Goal: Task Accomplishment & Management: Manage account settings

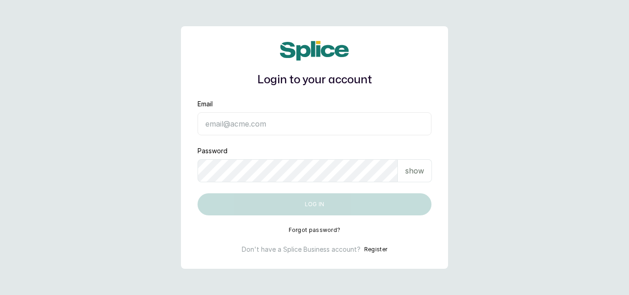
type input "[EMAIL_ADDRESS][DOMAIN_NAME]"
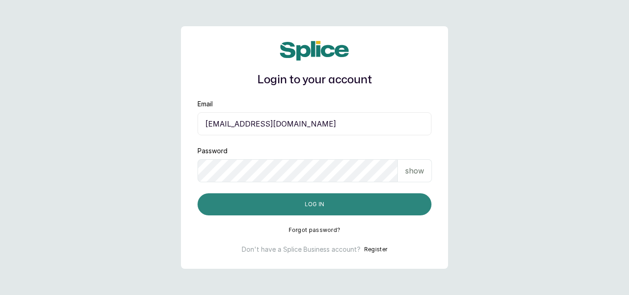
click at [389, 210] on button "Log in" at bounding box center [315, 204] width 234 height 22
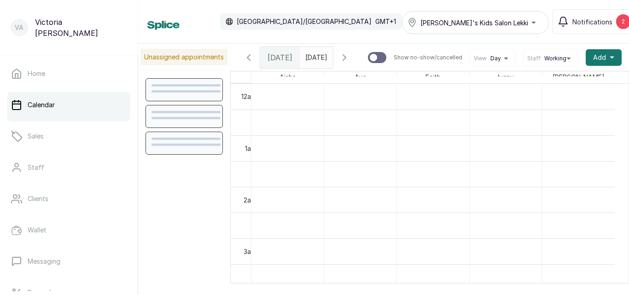
scroll to position [310, 0]
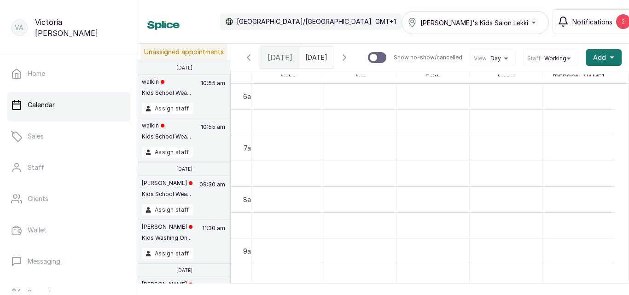
click at [616, 23] on div "2" at bounding box center [623, 21] width 14 height 15
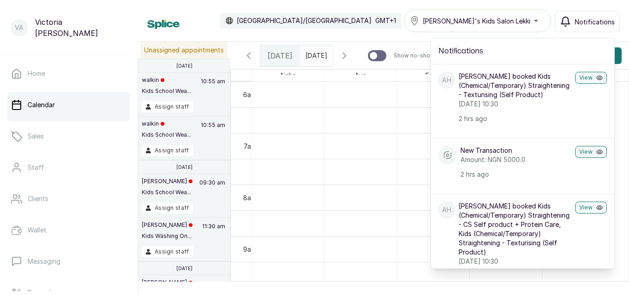
click at [385, 1] on div "Calendar Africa/Lagos GMT+1 Sylvia's Kids Salon Lekki Notifications Notificatio…" at bounding box center [383, 21] width 491 height 42
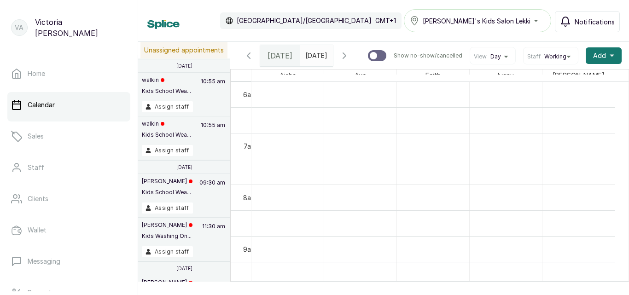
scroll to position [457, 0]
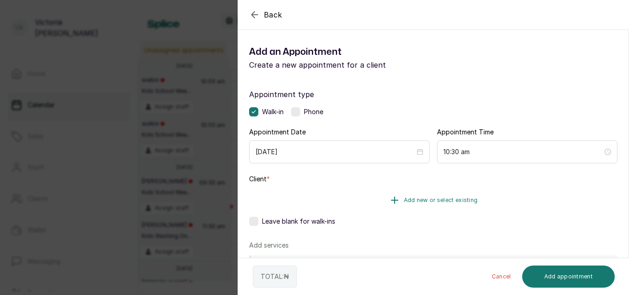
click at [421, 202] on span "Add new or select existing" at bounding box center [441, 200] width 74 height 7
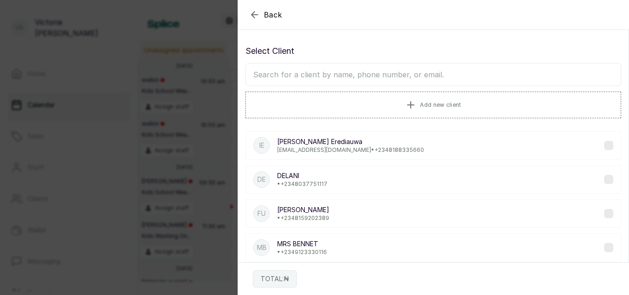
click at [386, 82] on input "text" at bounding box center [433, 74] width 376 height 23
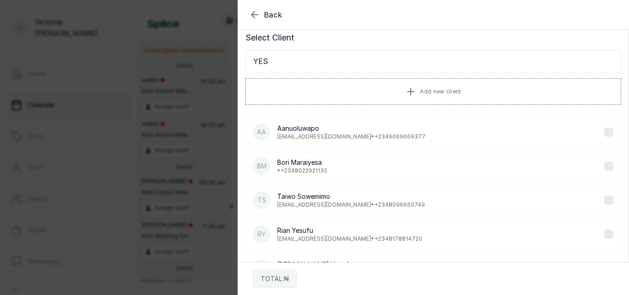
scroll to position [0, 0]
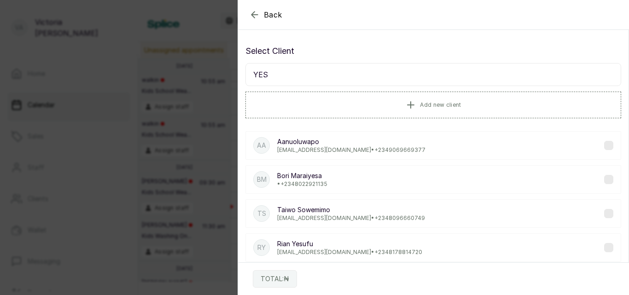
click at [405, 72] on input "YES" at bounding box center [433, 74] width 376 height 23
type input "Y"
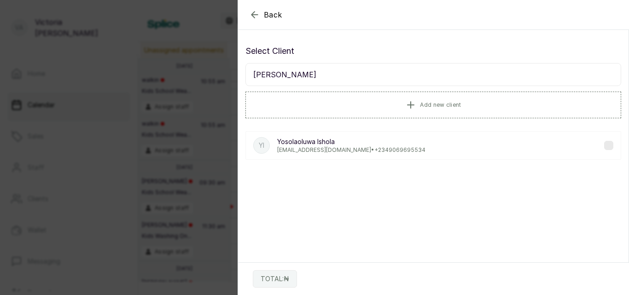
type input "ISHO"
click at [405, 152] on div "YI Yosolaoluwa Ishola lethusibanda@yahoo.co.uk • +234 9069695534" at bounding box center [433, 145] width 376 height 29
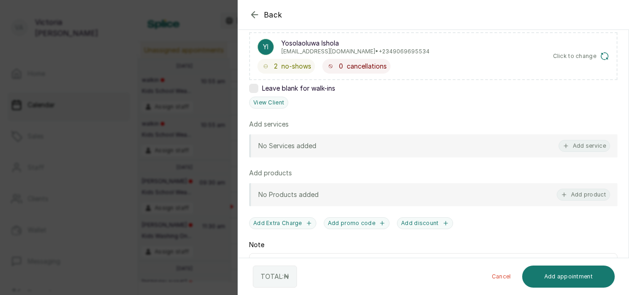
scroll to position [158, 0]
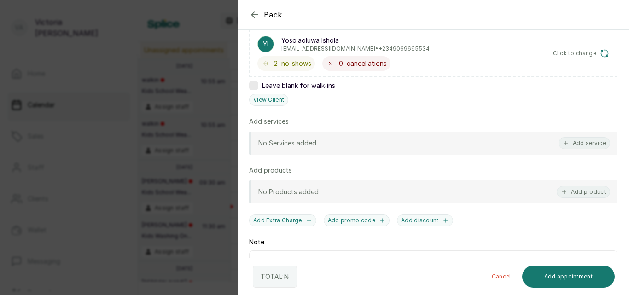
click at [364, 144] on div "No Services added Add service" at bounding box center [433, 143] width 368 height 23
click at [574, 141] on button "Add service" at bounding box center [585, 143] width 52 height 12
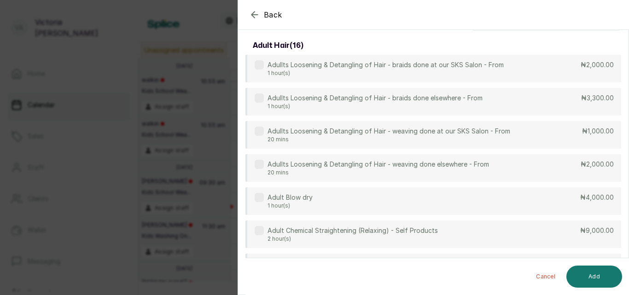
scroll to position [0, 0]
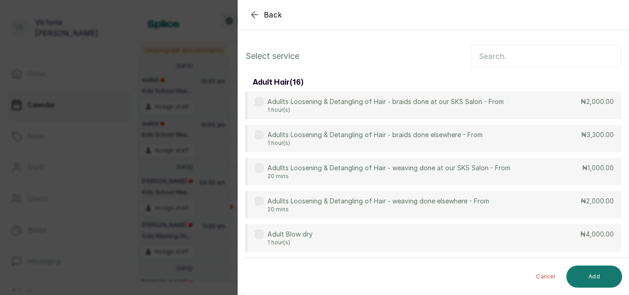
click at [532, 56] on input "text" at bounding box center [546, 56] width 150 height 23
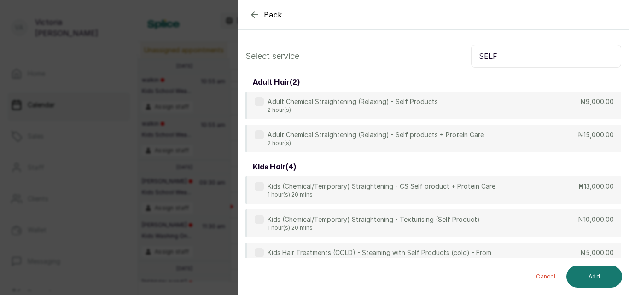
type input "SELF"
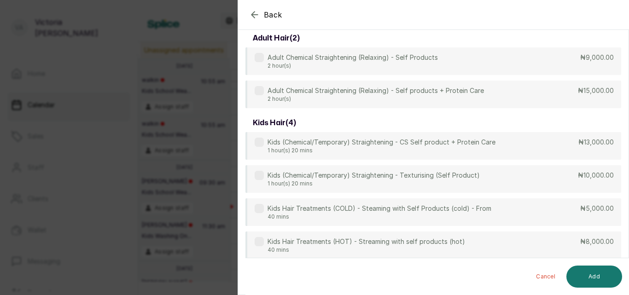
scroll to position [53, 0]
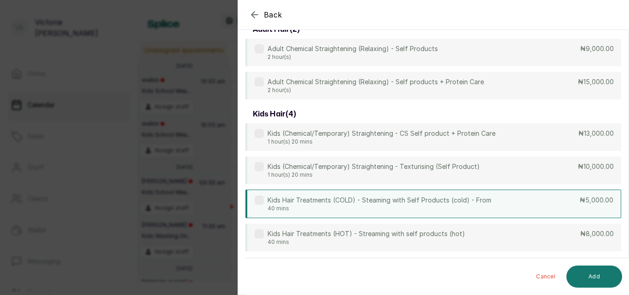
click at [583, 203] on p "₦5,000.00" at bounding box center [597, 200] width 34 height 9
click at [605, 269] on button "Add" at bounding box center [594, 277] width 56 height 22
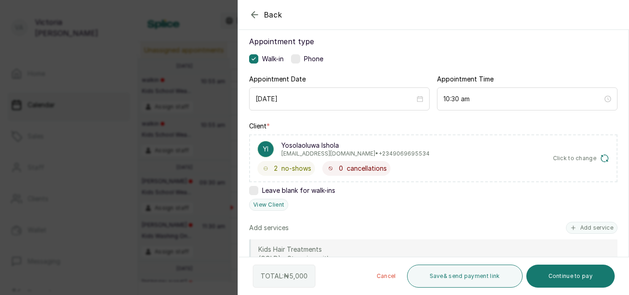
drag, startPoint x: 629, startPoint y: 165, endPoint x: 626, endPoint y: 143, distance: 22.3
click at [626, 143] on section "Back Add Appointment Add an Appointment Create a new appointment for a client A…" at bounding box center [433, 147] width 391 height 295
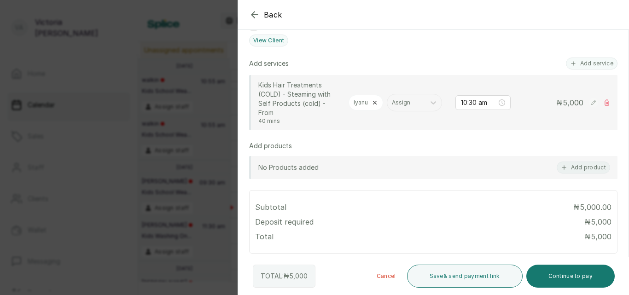
scroll to position [218, 0]
click at [590, 58] on div at bounding box center [537, 38] width 184 height 46
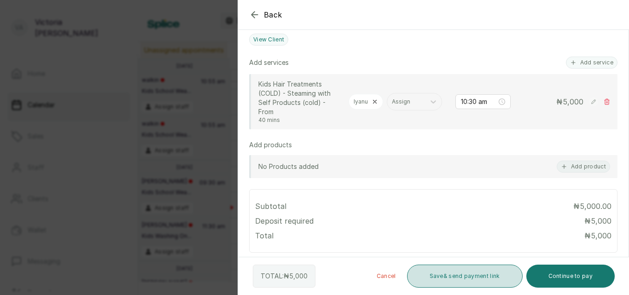
click at [485, 272] on button "Save & send payment link" at bounding box center [465, 276] width 116 height 23
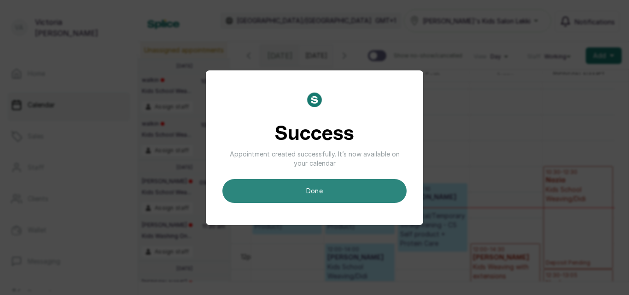
click at [339, 182] on button "done" at bounding box center [314, 191] width 184 height 24
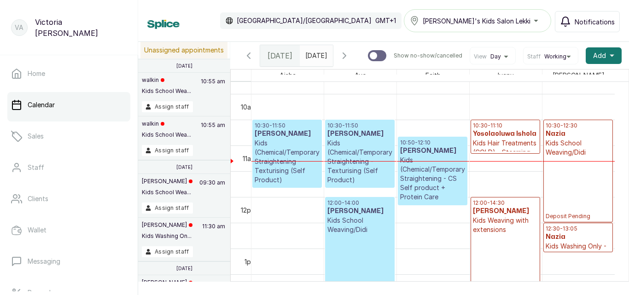
scroll to position [483, 0]
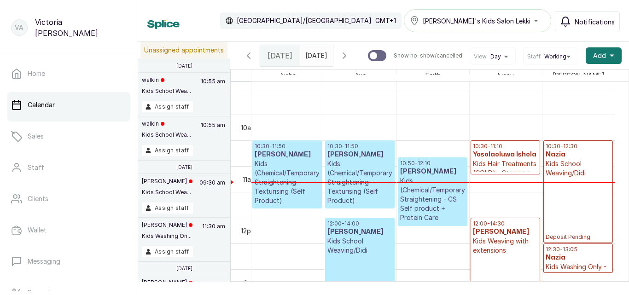
click at [292, 171] on p "Kids (Chemical/Temporary) Straightening - Texturising (Self Product)" at bounding box center [287, 182] width 65 height 46
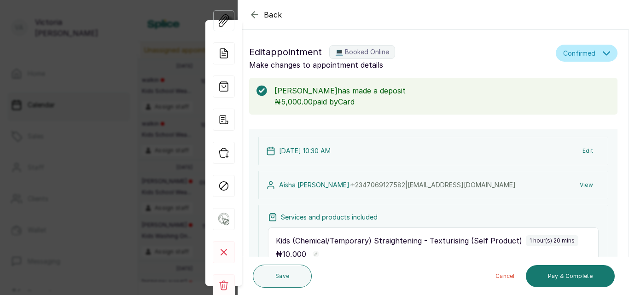
click at [255, 10] on icon "button" at bounding box center [254, 14] width 11 height 11
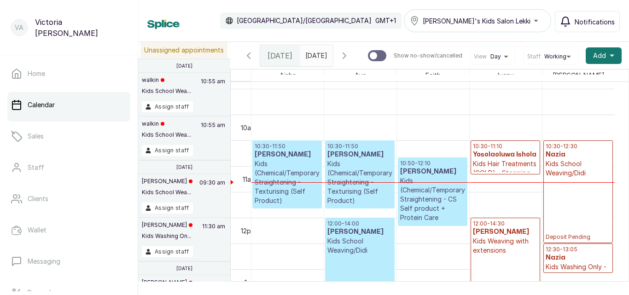
click at [505, 166] on p "Kids Hair Treatments (COLD) - Steaming with Self Products (cold) - From" at bounding box center [505, 177] width 65 height 37
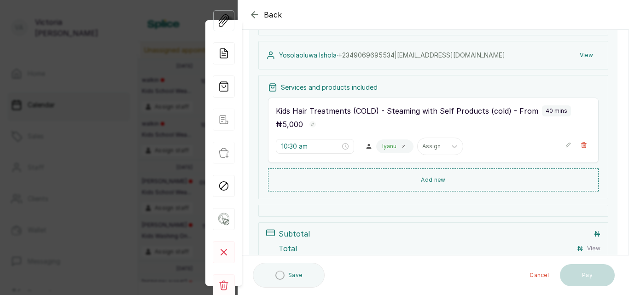
scroll to position [95, 0]
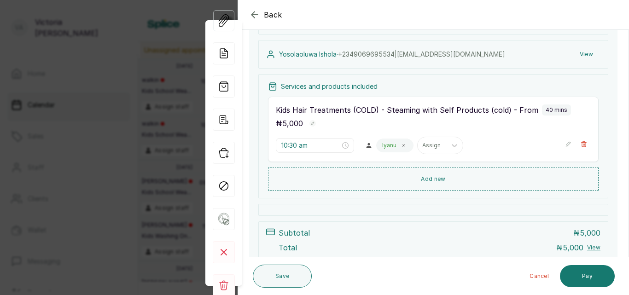
click at [255, 17] on icon "button" at bounding box center [254, 15] width 6 height 6
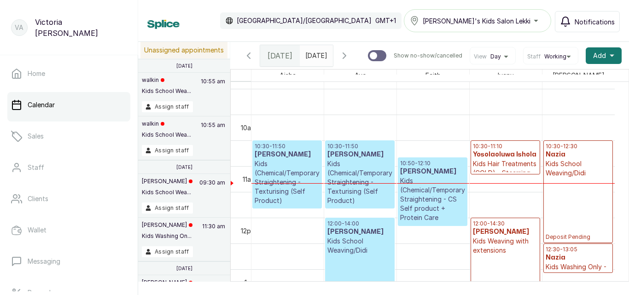
click at [274, 176] on p "Kids (Chemical/Temporary) Straightening - Texturising (Self Product)" at bounding box center [287, 182] width 65 height 46
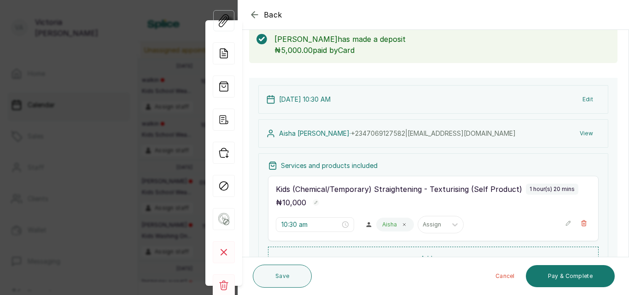
scroll to position [51, 0]
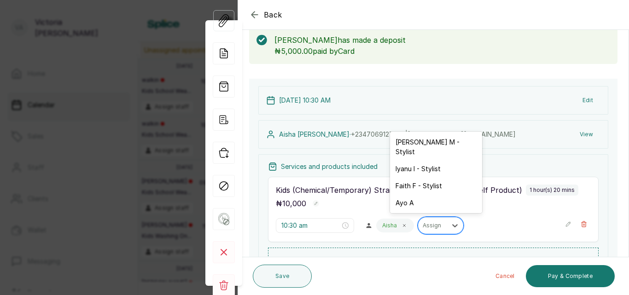
click at [437, 227] on div at bounding box center [432, 225] width 19 height 8
click at [436, 200] on div "Ayo A" at bounding box center [436, 202] width 92 height 17
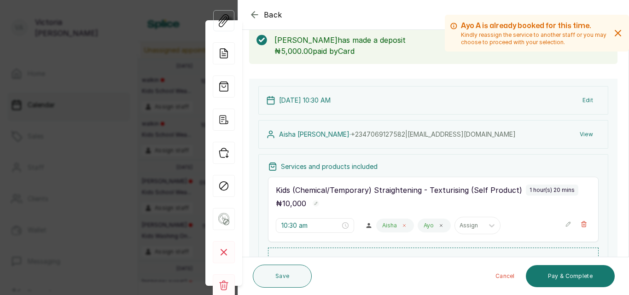
click at [402, 226] on icon at bounding box center [404, 225] width 5 height 5
click at [285, 279] on button "Save" at bounding box center [282, 276] width 59 height 23
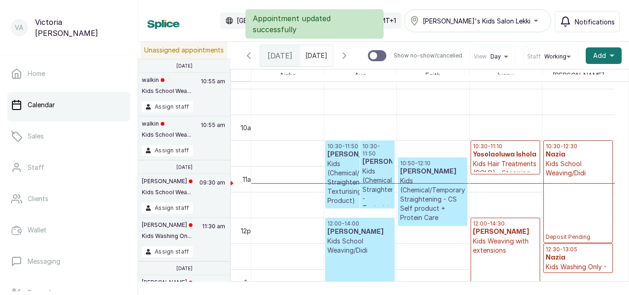
click at [383, 181] on p "Kids (Chemical/Temporary) Straightening - Texturising (Self Product)" at bounding box center [377, 199] width 30 height 64
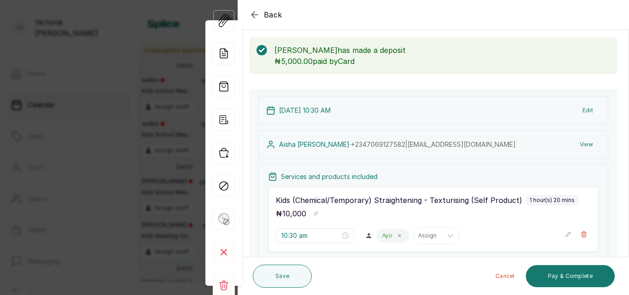
scroll to position [55, 0]
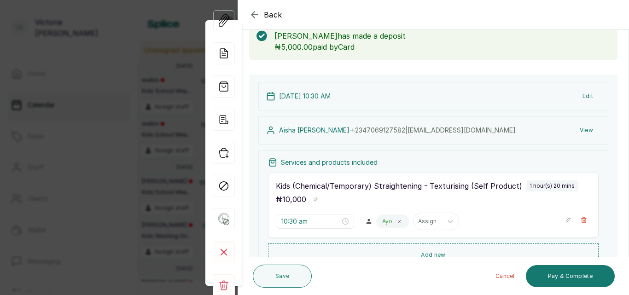
drag, startPoint x: 614, startPoint y: 156, endPoint x: 614, endPoint y: 162, distance: 6.4
click at [614, 162] on div "20 Aug 2025, 10:30 AM Edit Aisha Hassan · +234 7069127582 | phree007@yahoo.com …" at bounding box center [433, 226] width 390 height 302
click at [256, 12] on icon "button" at bounding box center [254, 14] width 11 height 11
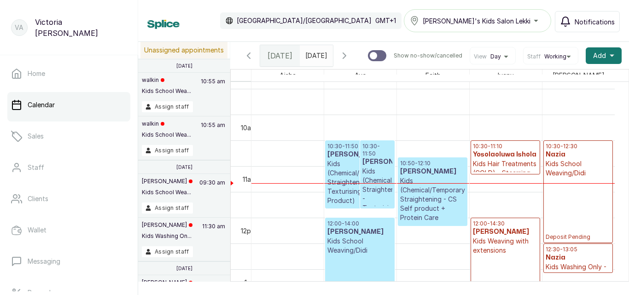
click at [330, 159] on h3 "Aisha Hassan" at bounding box center [359, 154] width 65 height 9
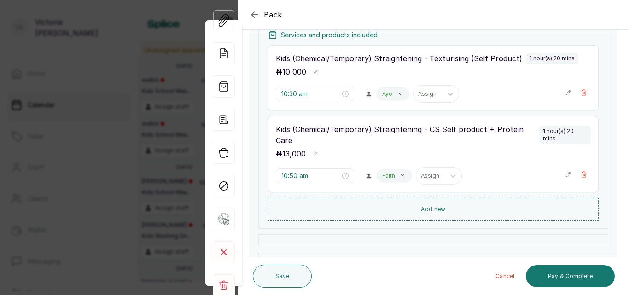
scroll to position [185, 0]
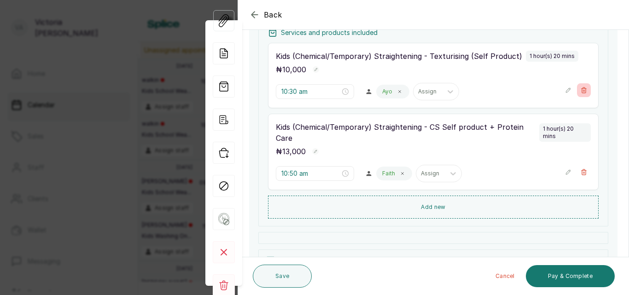
click at [577, 86] on button "Show no-show/cancelled" at bounding box center [584, 90] width 14 height 14
type input "10:50 am"
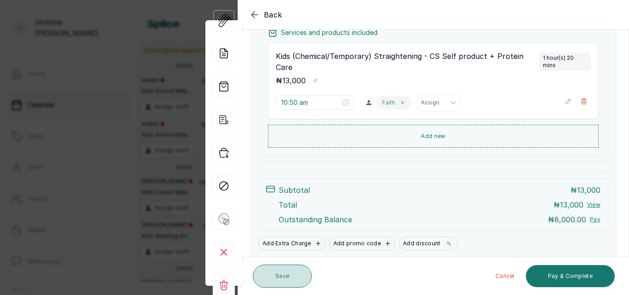
click at [283, 272] on button "Save" at bounding box center [282, 276] width 59 height 23
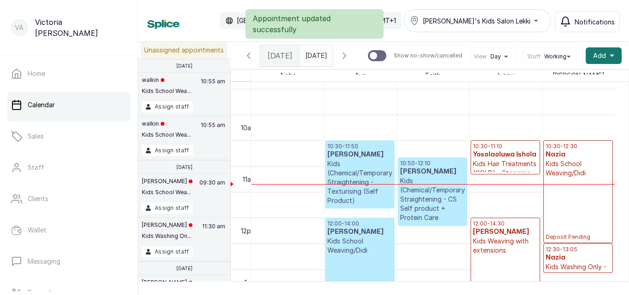
click at [409, 201] on p "Kids (Chemical/Temporary) Straightening - CS Self product + Protein Care" at bounding box center [432, 199] width 65 height 46
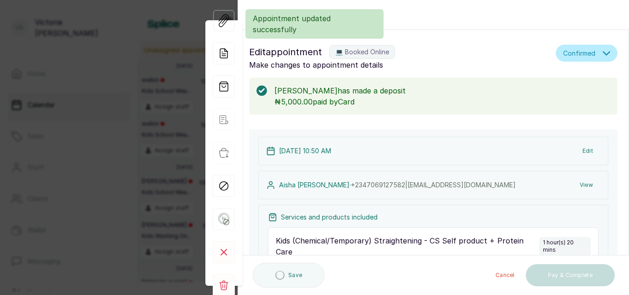
type input "10:50 am"
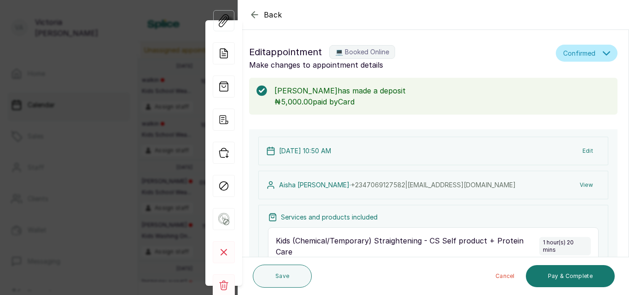
click at [250, 15] on icon "button" at bounding box center [254, 14] width 11 height 11
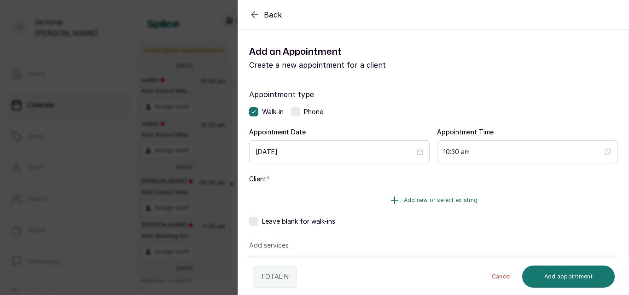
click at [439, 194] on button "Add new or select existing" at bounding box center [433, 200] width 368 height 26
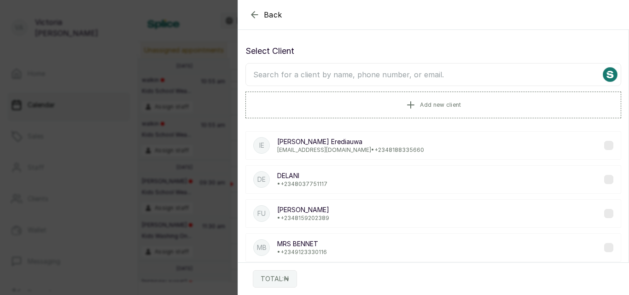
click at [403, 86] on input "text" at bounding box center [433, 74] width 376 height 23
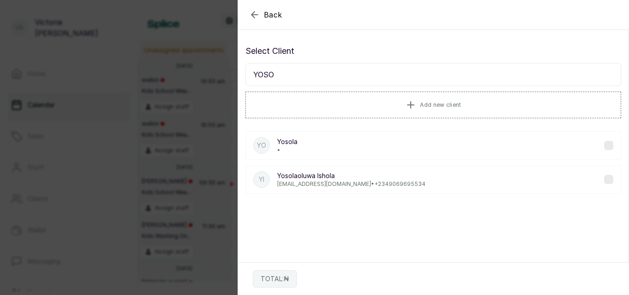
type input "YOSO"
click at [416, 184] on div "YI Yosolaoluwa Ishola lethusibanda@yahoo.co.uk • +234 9069695534" at bounding box center [433, 179] width 376 height 29
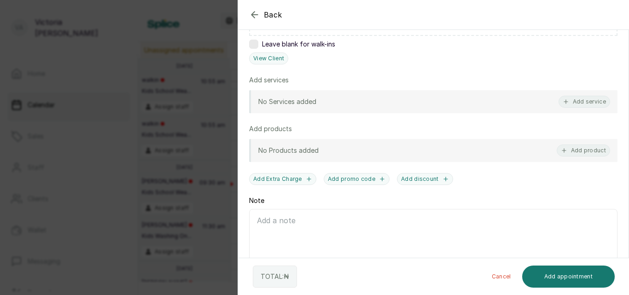
scroll to position [200, 0]
click at [594, 99] on button "Add service" at bounding box center [585, 101] width 52 height 12
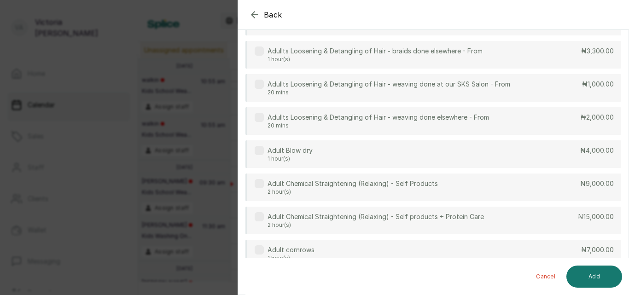
scroll to position [0, 0]
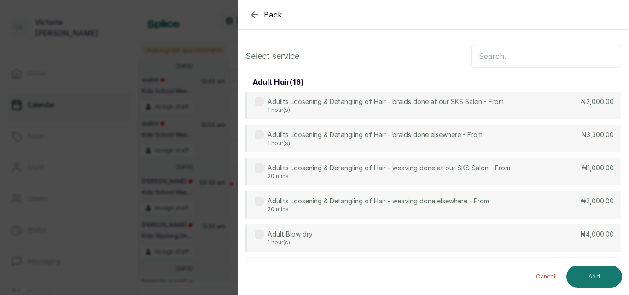
click at [508, 52] on input "text" at bounding box center [546, 56] width 150 height 23
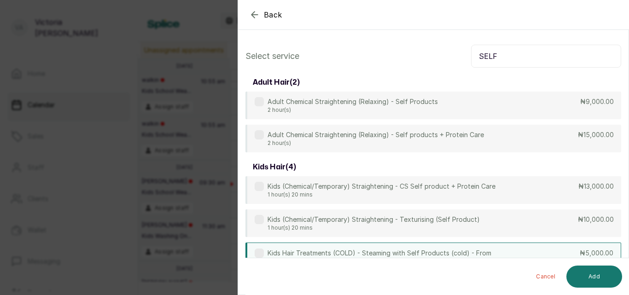
type input "SELF"
click at [580, 255] on p "₦5,000.00" at bounding box center [597, 253] width 34 height 9
click at [589, 276] on button "Add" at bounding box center [594, 277] width 56 height 22
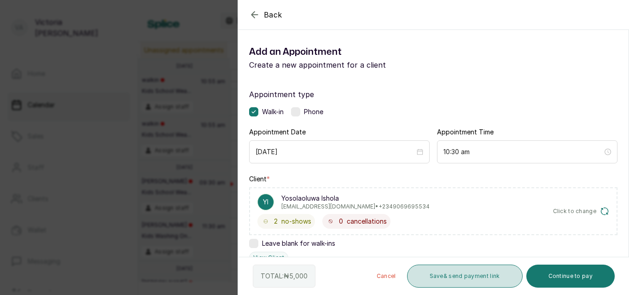
click at [476, 276] on button "Save & send payment link" at bounding box center [465, 276] width 116 height 23
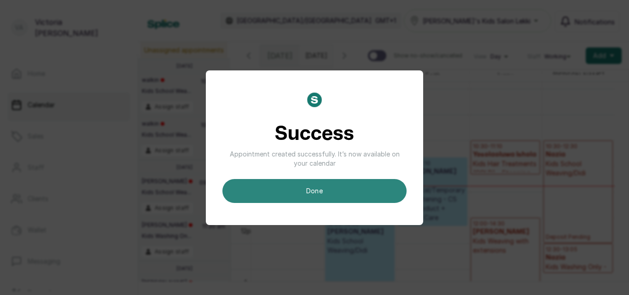
click at [393, 188] on button "done" at bounding box center [314, 191] width 184 height 24
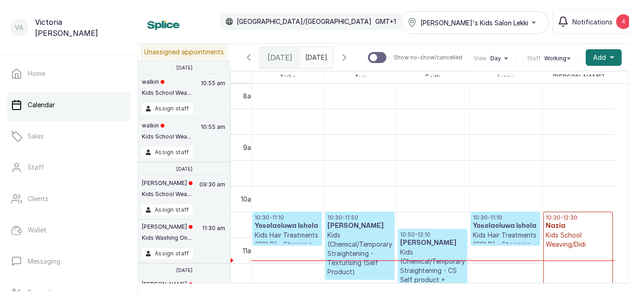
click at [503, 221] on p "10:30 - 11:10" at bounding box center [505, 217] width 65 height 7
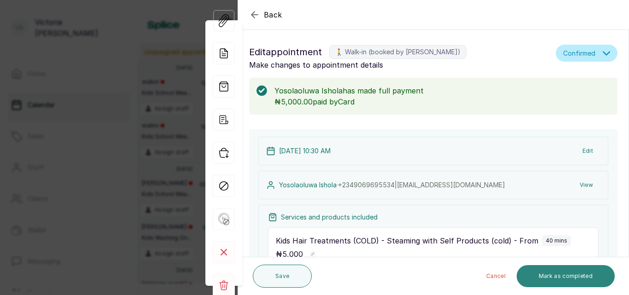
click at [573, 277] on button "Mark as completed" at bounding box center [566, 276] width 98 height 22
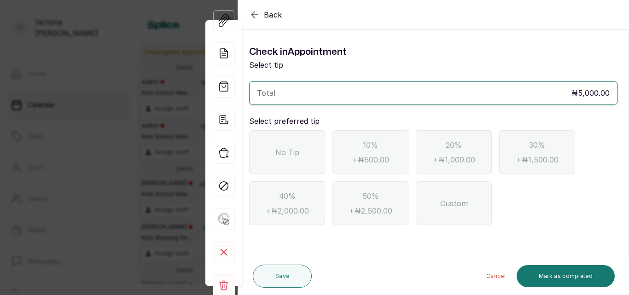
click at [311, 146] on div "No Tip" at bounding box center [287, 152] width 76 height 44
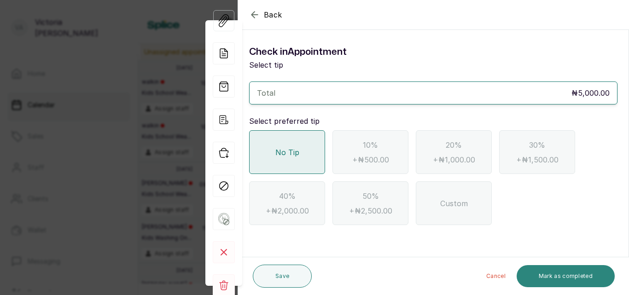
click at [566, 280] on button "Mark as completed" at bounding box center [566, 276] width 98 height 22
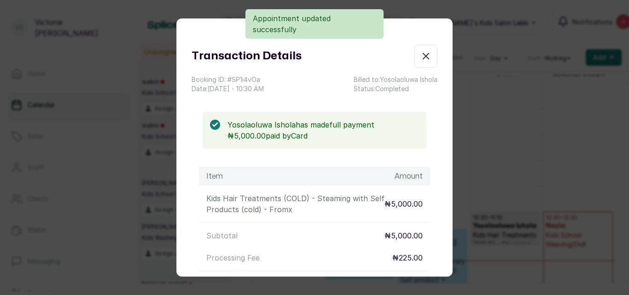
click at [420, 51] on icon "button" at bounding box center [425, 56] width 11 height 11
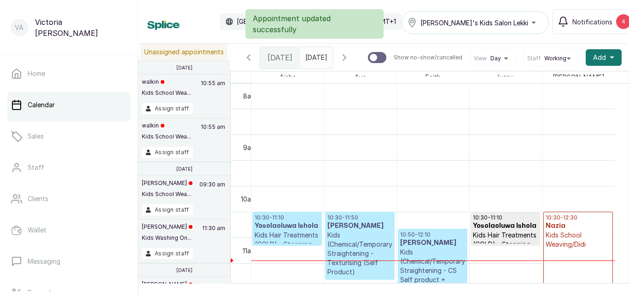
click at [282, 231] on h3 "Yosolaoluwa Ishola" at bounding box center [287, 225] width 65 height 9
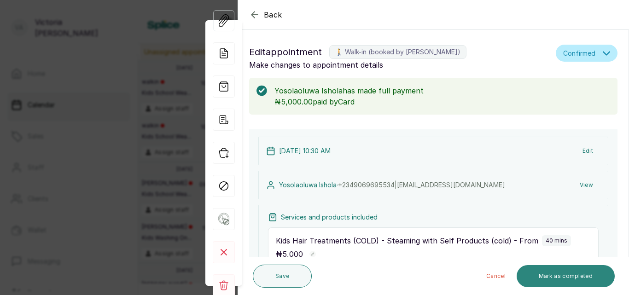
click at [565, 274] on button "Mark as completed" at bounding box center [566, 276] width 98 height 22
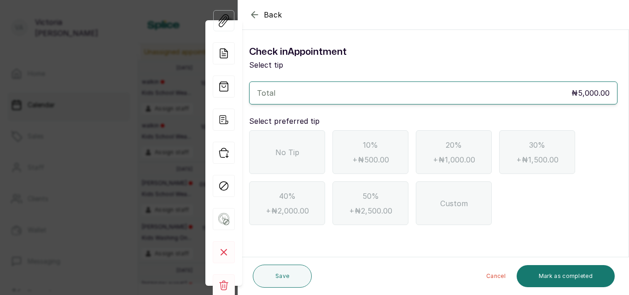
click at [266, 147] on div "No Tip" at bounding box center [287, 152] width 76 height 44
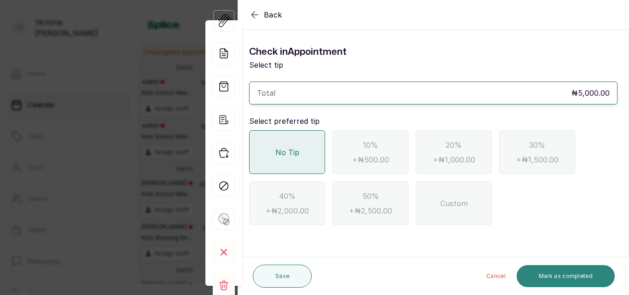
click at [553, 271] on button "Mark as completed" at bounding box center [566, 276] width 98 height 22
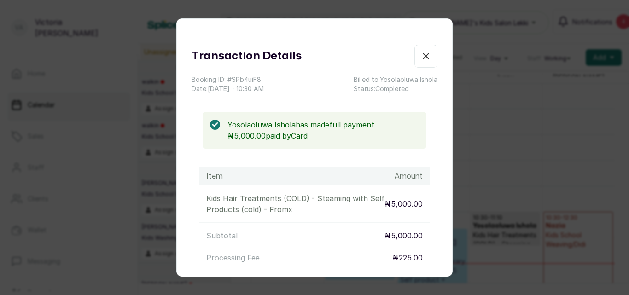
click at [414, 56] on button "Show no-show/cancelled" at bounding box center [425, 56] width 23 height 23
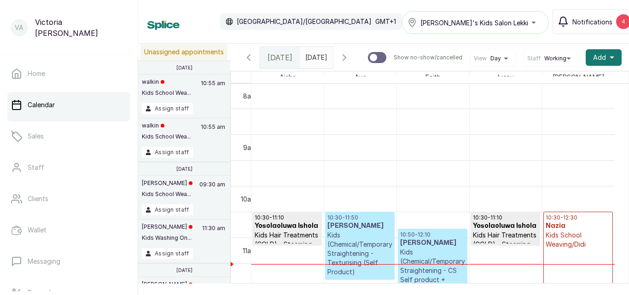
click at [616, 23] on div "4" at bounding box center [623, 21] width 15 height 15
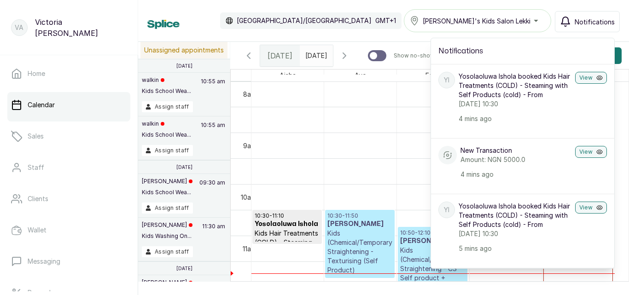
click at [375, 32] on div "Calendar Africa/Lagos GMT+1 Sylvia's Kids Salon Lekki Notifications Notificatio…" at bounding box center [383, 20] width 472 height 23
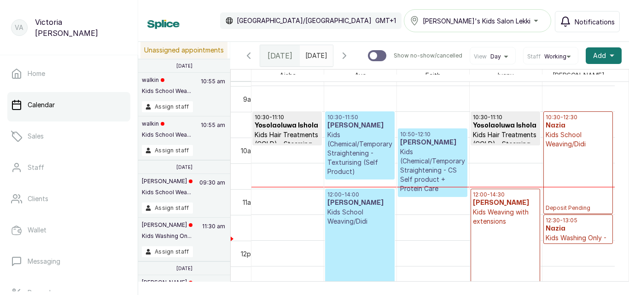
scroll to position [512, 0]
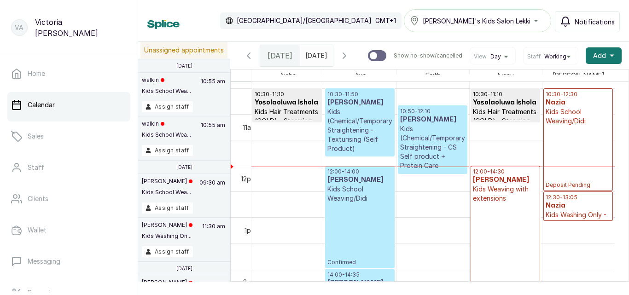
click at [440, 142] on p "Kids (Chemical/Temporary) Straightening - CS Self product + Protein Care" at bounding box center [432, 147] width 65 height 46
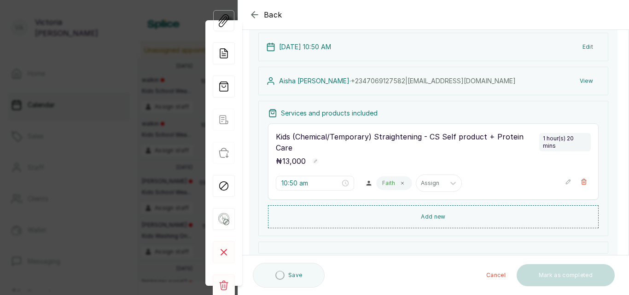
scroll to position [108, 0]
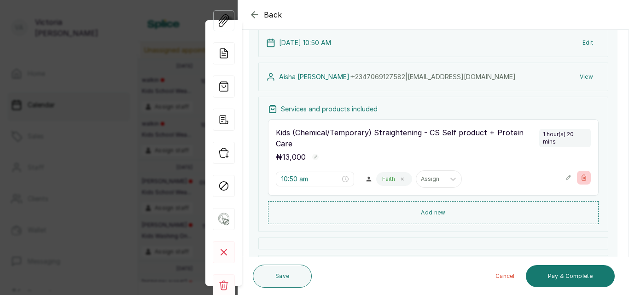
click at [577, 179] on button "Show no-show/cancelled" at bounding box center [584, 178] width 14 height 14
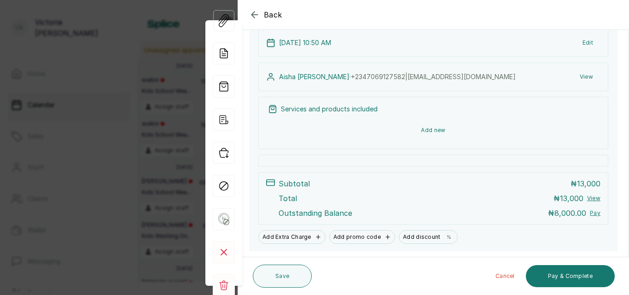
click at [425, 131] on button "Add new" at bounding box center [433, 130] width 331 height 22
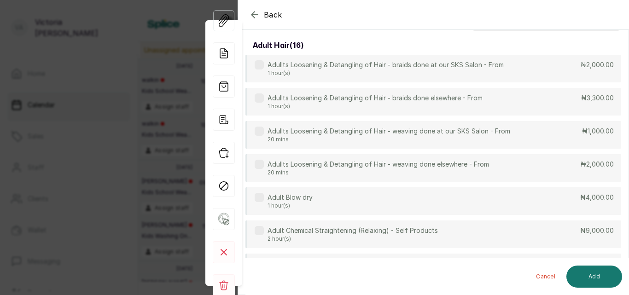
scroll to position [0, 0]
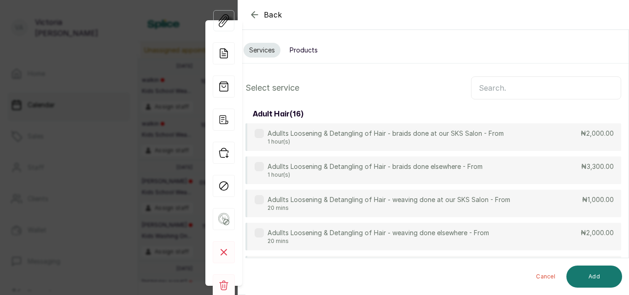
click at [525, 84] on input "text" at bounding box center [546, 87] width 150 height 23
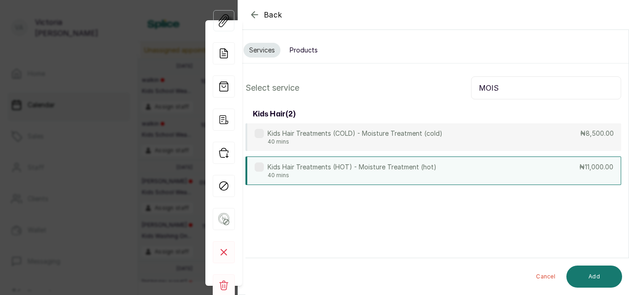
type input "MOIS"
click at [524, 164] on div "Kids Hair Treatments (HOT) - Moisture Treatment (hot) 40 mins ₦11,000.00" at bounding box center [433, 171] width 376 height 29
click at [604, 274] on button "Add" at bounding box center [594, 277] width 56 height 22
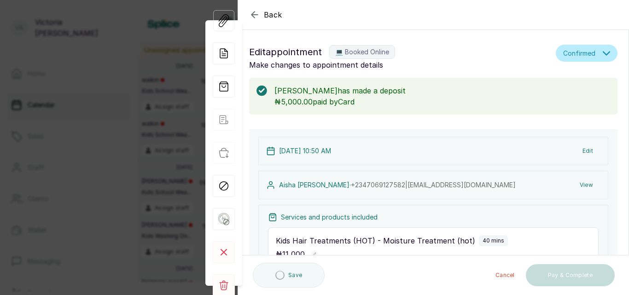
type input "10:50 am"
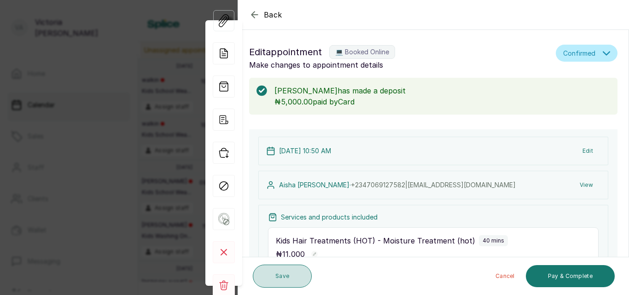
click at [265, 272] on button "Save" at bounding box center [282, 276] width 59 height 23
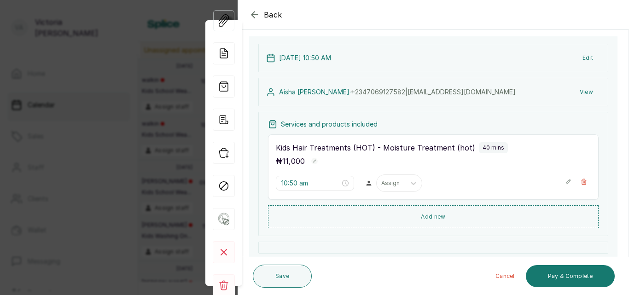
scroll to position [98, 0]
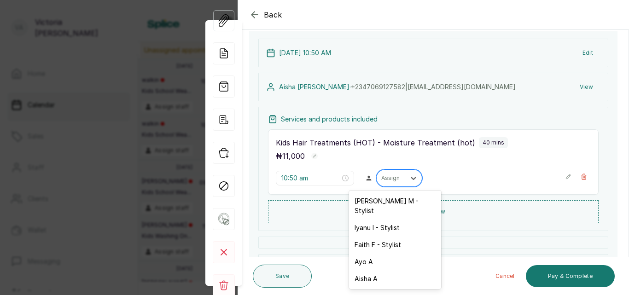
click at [393, 176] on div at bounding box center [390, 178] width 19 height 8
click at [392, 236] on div "Faith F - Stylist" at bounding box center [395, 244] width 92 height 17
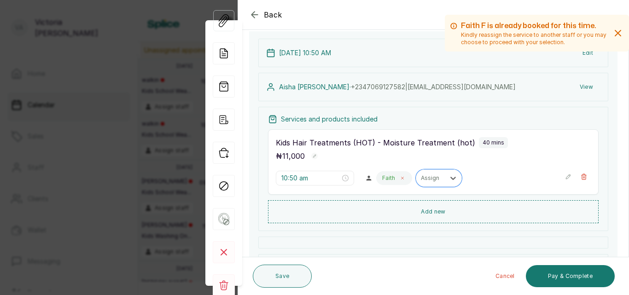
click at [400, 177] on icon at bounding box center [402, 178] width 5 height 5
click at [398, 177] on div "Assign" at bounding box center [391, 178] width 29 height 12
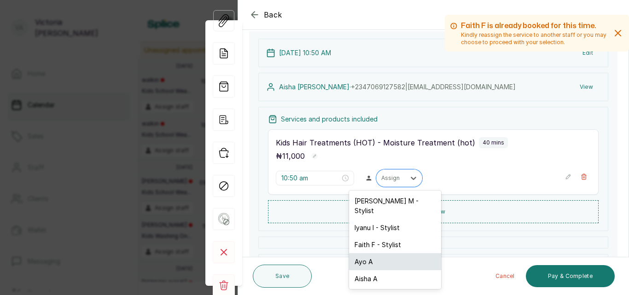
click at [359, 253] on div "Ayo A" at bounding box center [395, 261] width 92 height 17
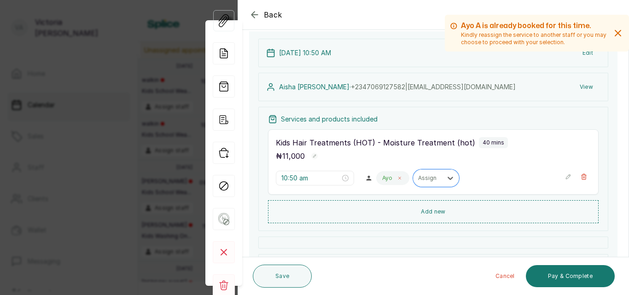
click at [396, 175] on span at bounding box center [399, 178] width 7 height 7
click at [392, 175] on div at bounding box center [390, 178] width 19 height 8
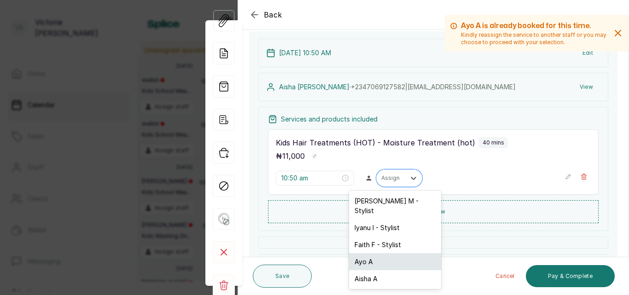
click at [380, 253] on div "Ayo A" at bounding box center [395, 261] width 92 height 17
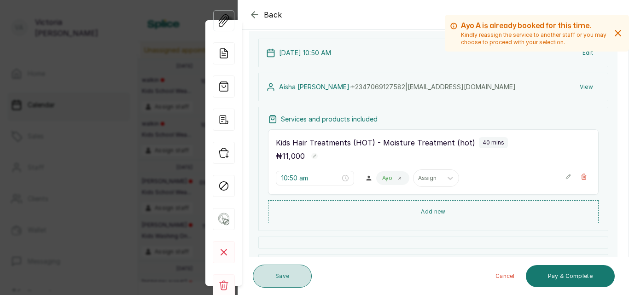
click at [280, 272] on button "Save" at bounding box center [282, 276] width 59 height 23
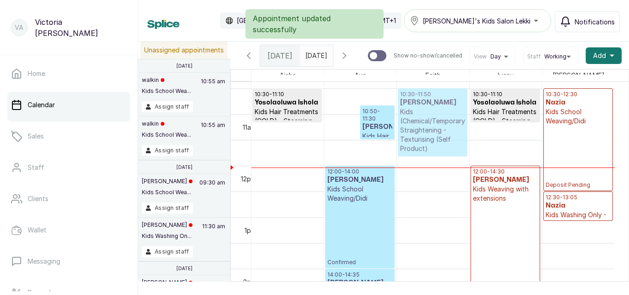
drag, startPoint x: 358, startPoint y: 140, endPoint x: 404, endPoint y: 131, distance: 47.2
click at [404, 131] on tr "10:30 - 11:10 Yosolaoluwa Ishola Kids Hair Treatments (COLD) - Steaming with Se…" at bounding box center [432, 166] width 363 height 1238
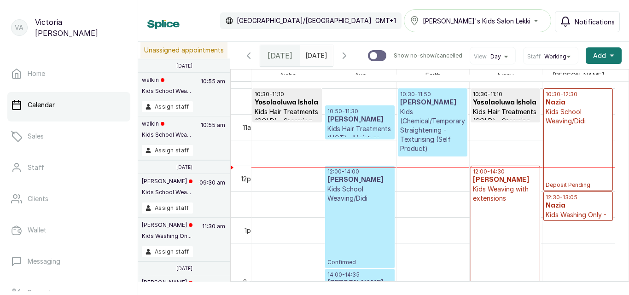
click at [404, 131] on p "Kids (Chemical/Temporary) Straightening - Texturising (Self Product)" at bounding box center [432, 130] width 65 height 46
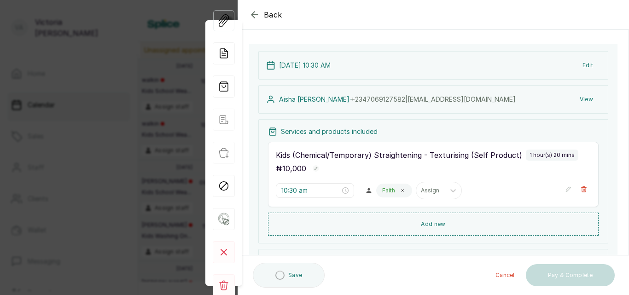
scroll to position [115, 0]
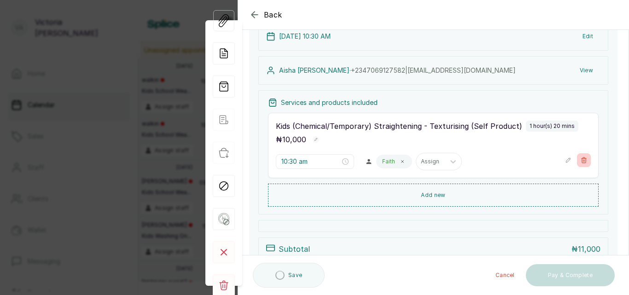
click at [581, 157] on icon "button" at bounding box center [584, 160] width 6 height 6
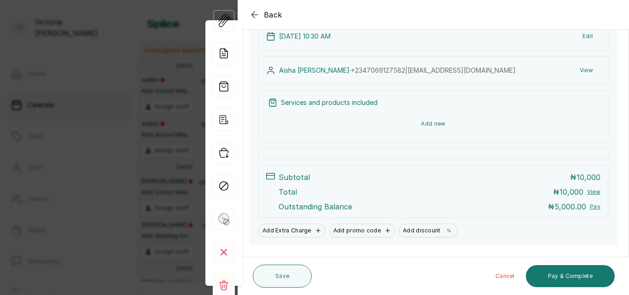
click at [434, 118] on button "Add new" at bounding box center [433, 124] width 331 height 22
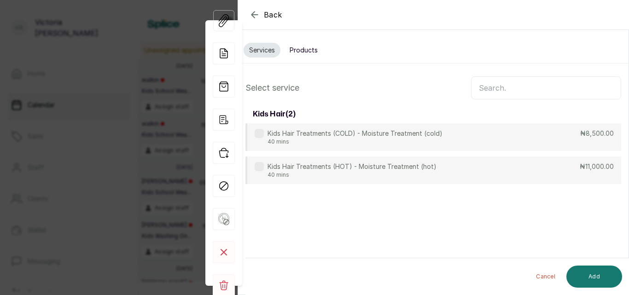
scroll to position [0, 0]
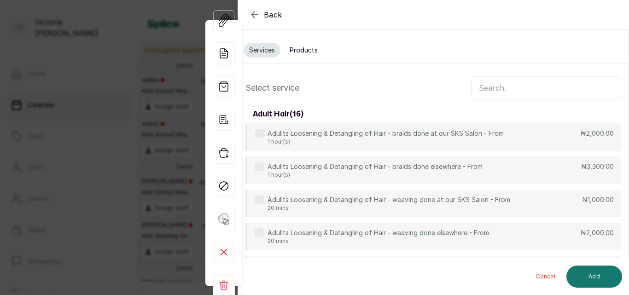
click at [473, 89] on input "text" at bounding box center [546, 87] width 150 height 23
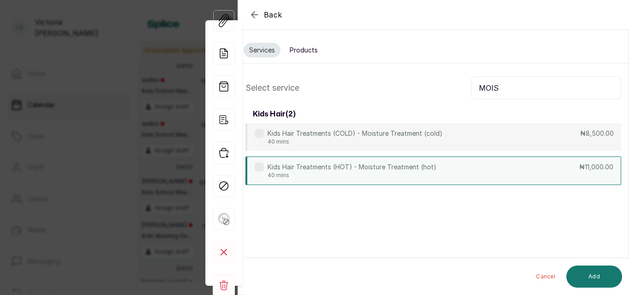
type input "MOIS"
click at [479, 166] on div "Kids Hair Treatments (HOT) - Moisture Treatment (hot) 40 mins ₦11,000.00" at bounding box center [433, 171] width 376 height 29
click at [595, 275] on button "Add" at bounding box center [594, 277] width 56 height 22
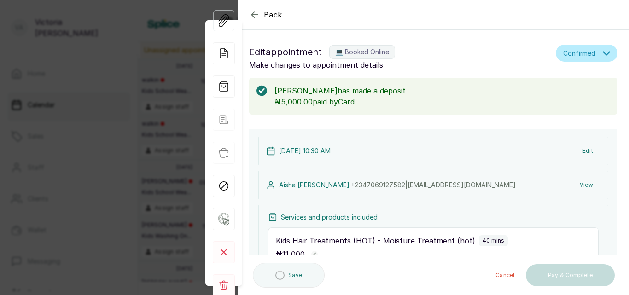
type input "10:30 am"
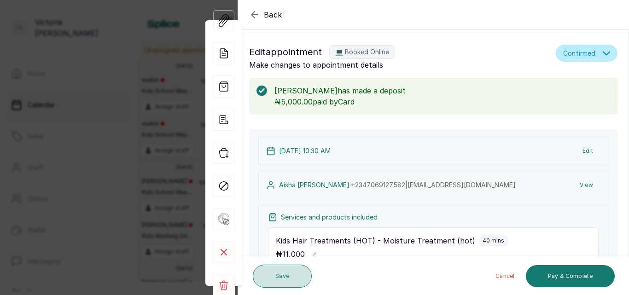
click at [288, 285] on button "Save" at bounding box center [282, 276] width 59 height 23
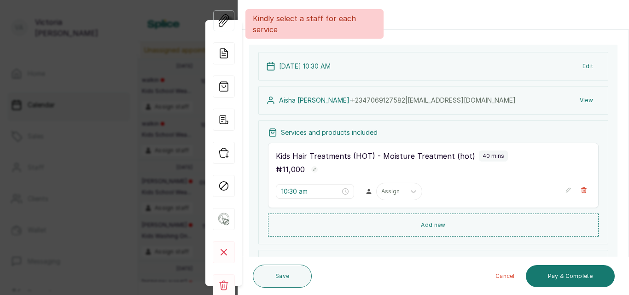
scroll to position [98, 0]
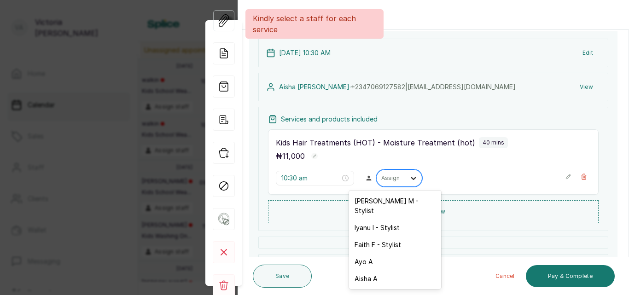
click at [405, 177] on div at bounding box center [413, 178] width 17 height 17
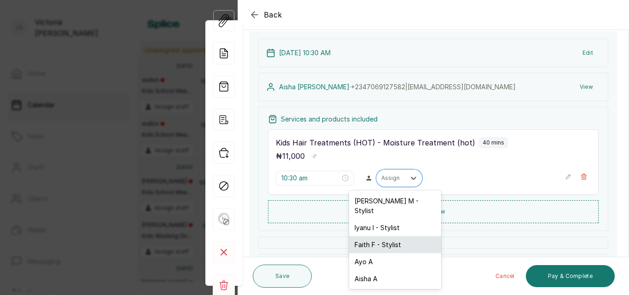
click at [391, 236] on div "Faith F - Stylist" at bounding box center [395, 244] width 92 height 17
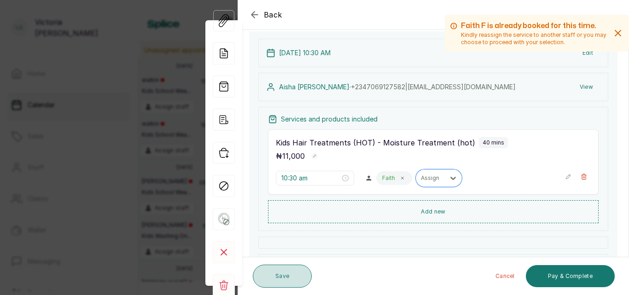
click at [288, 284] on button "Save" at bounding box center [282, 276] width 59 height 23
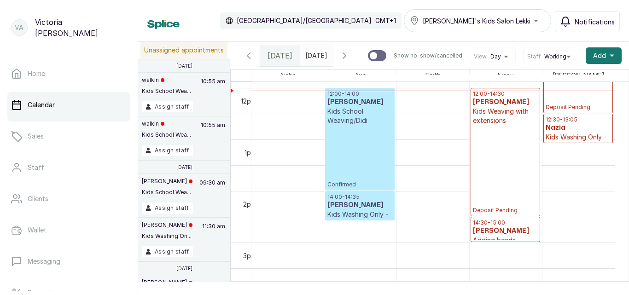
scroll to position [587, 0]
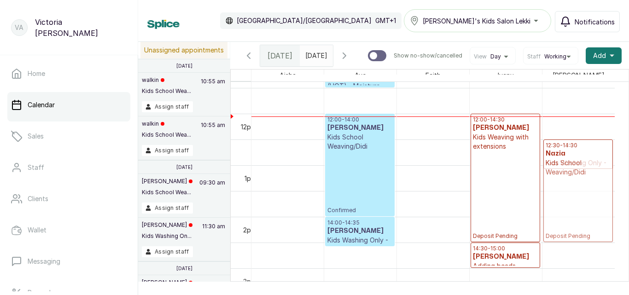
drag, startPoint x: 571, startPoint y: 117, endPoint x: 588, endPoint y: 219, distance: 103.3
click at [588, 219] on div "10:30 - 12:30 Nazia Kids School Weaving/Didi Deposit Pending 12:30 - 13:05 Nazi…" at bounding box center [578, 114] width 72 height 1238
drag, startPoint x: 589, startPoint y: 152, endPoint x: 577, endPoint y: 134, distance: 21.5
click at [577, 134] on div "12:30 - 14:30 Nazia Kids School Weaving/Didi Deposit Pending 12:30 - 13:05 Nazi…" at bounding box center [578, 114] width 72 height 1238
drag, startPoint x: 589, startPoint y: 151, endPoint x: 586, endPoint y: 159, distance: 8.3
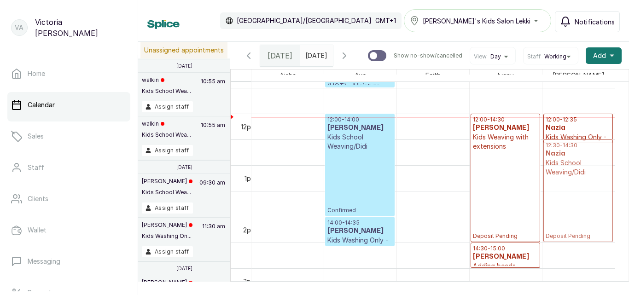
click at [586, 159] on div "12:00 - 12:35 Nazia Kids Washing Only - Professional products Deposit Pending 1…" at bounding box center [578, 114] width 72 height 1238
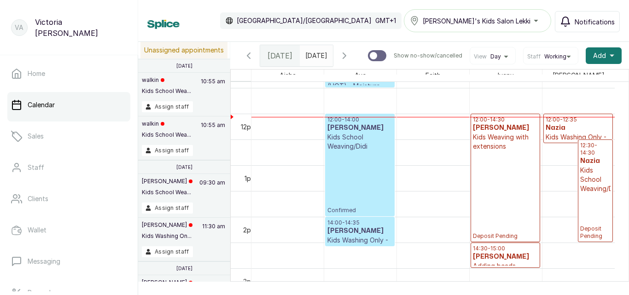
click at [406, 14] on div "Calendar Africa/Lagos GMT+1 Sylvia's Kids Salon Lekki Notifications" at bounding box center [383, 20] width 472 height 23
type input "dd/MM/yyyy"
click at [304, 54] on input "dd/MM/yyyy" at bounding box center [307, 54] width 15 height 16
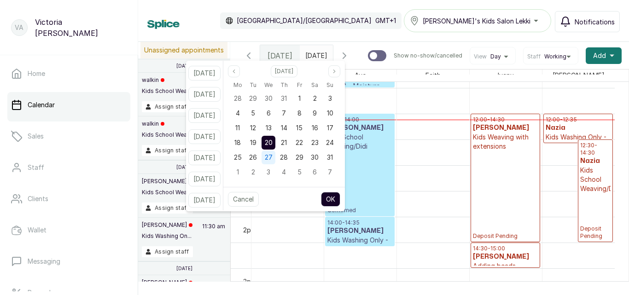
click at [273, 155] on span "27" at bounding box center [269, 157] width 8 height 8
click at [340, 196] on button "OK" at bounding box center [330, 199] width 19 height 15
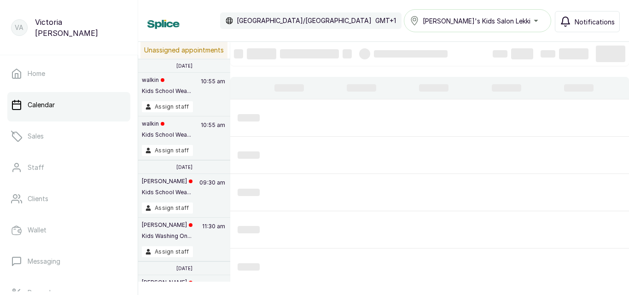
type input "27/08/2025"
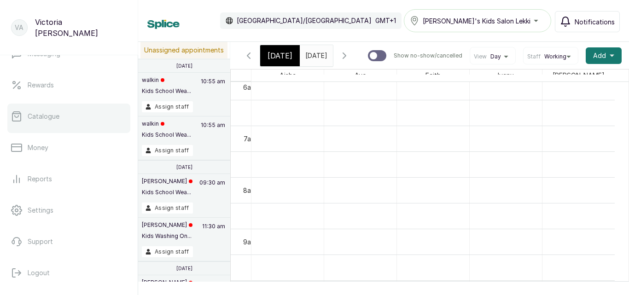
scroll to position [0, 0]
click at [81, 110] on link "Catalogue" at bounding box center [68, 117] width 123 height 26
